Goal: Find contact information: Find contact information

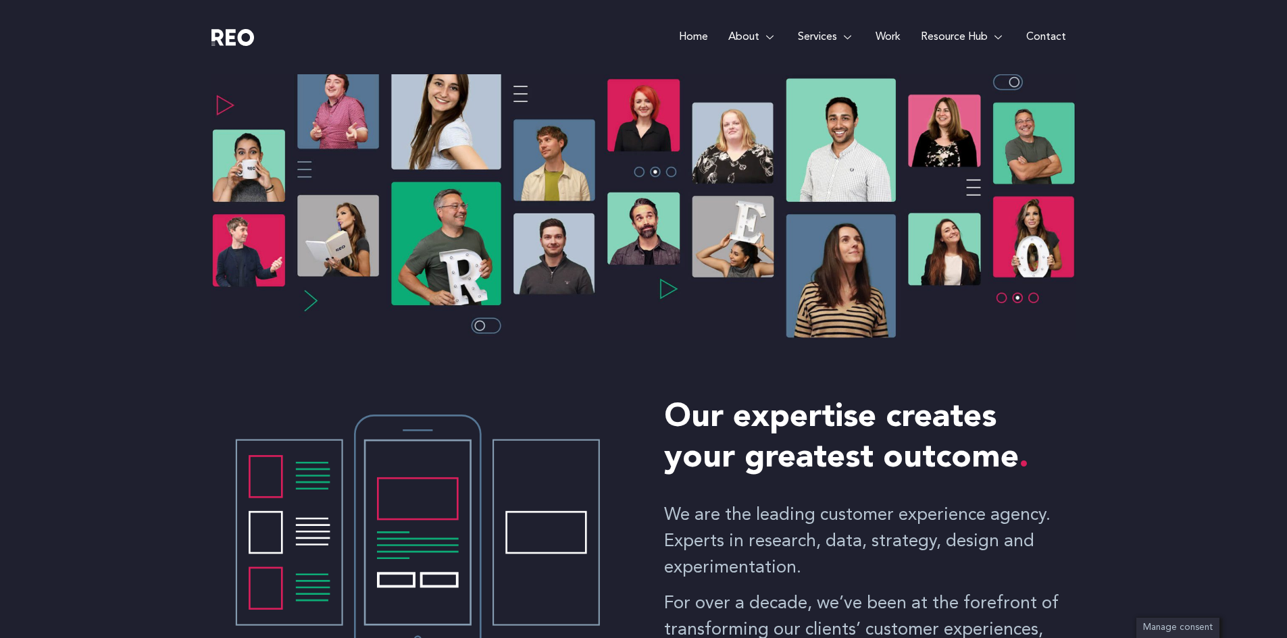
scroll to position [253, 0]
drag, startPoint x: 1039, startPoint y: 38, endPoint x: 998, endPoint y: 71, distance: 52.3
click at [1039, 38] on link "Contact" at bounding box center [1046, 37] width 60 height 74
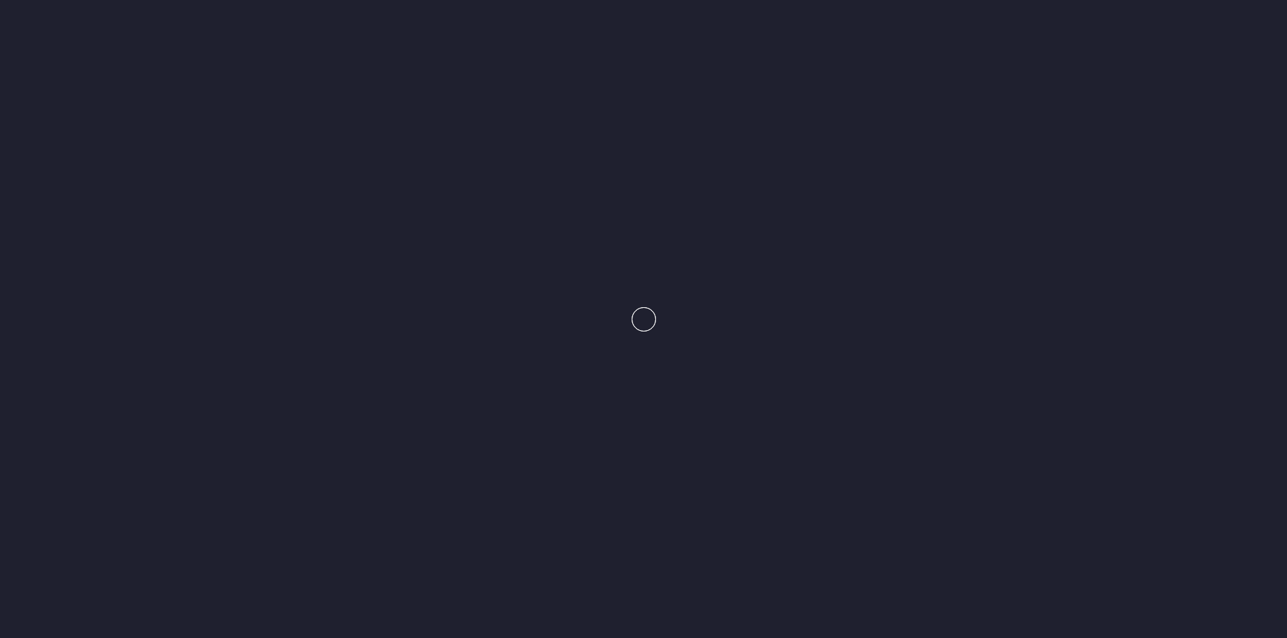
scroll to position [253, 0]
